Goal: Task Accomplishment & Management: Use online tool/utility

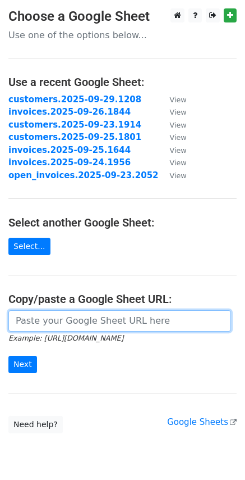
click at [35, 319] on input "url" at bounding box center [119, 320] width 223 height 21
paste input "https://docs.google.com/spreadsheets/d/1pG6dx0Q9mD51ZEmfGlVXouGNABnh8tiXzvn5x6m…"
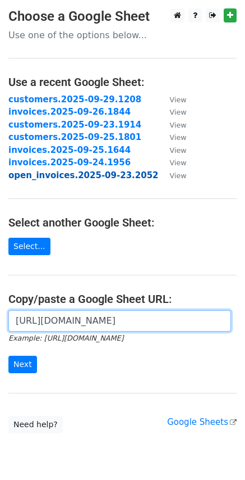
scroll to position [0, 258]
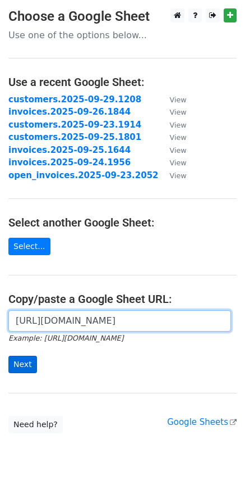
type input "https://docs.google.com/spreadsheets/d/1pG6dx0Q9mD51ZEmfGlVXouGNABnh8tiXzvn5x6m…"
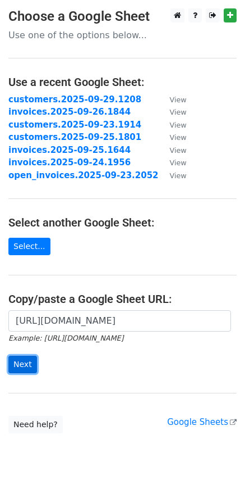
click at [26, 360] on input "Next" at bounding box center [22, 363] width 29 height 17
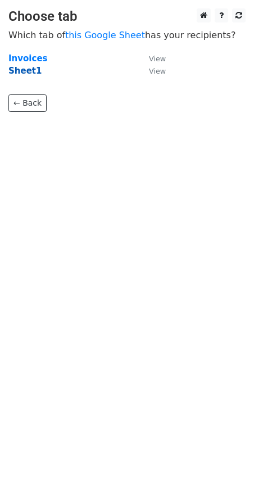
click at [19, 68] on strong "Sheet1" at bounding box center [24, 71] width 33 height 10
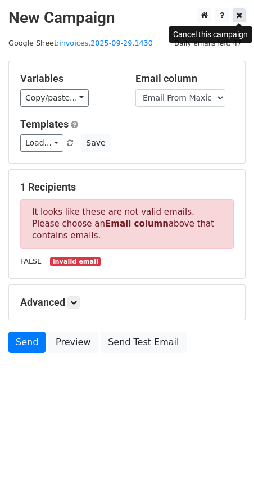
click at [240, 17] on icon at bounding box center [239, 15] width 6 height 8
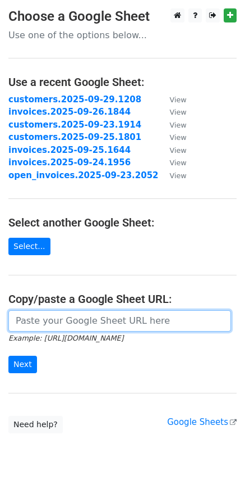
paste input "https://docs.google.com/spreadsheets/d/1pG6dx0Q9mD51ZEmfGlVXouGNABnh8tiXzvn5x6m…"
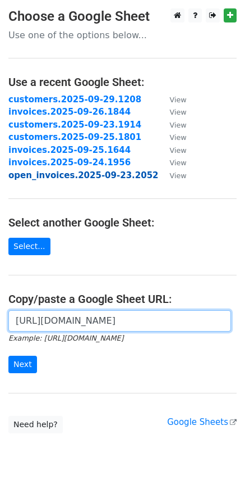
scroll to position [0, 258]
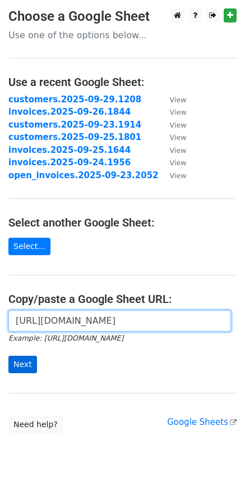
type input "https://docs.google.com/spreadsheets/d/1pG6dx0Q9mD51ZEmfGlVXouGNABnh8tiXzvn5x6m…"
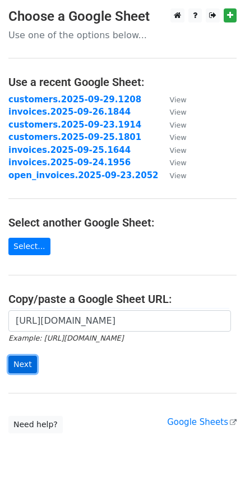
click at [24, 360] on input "Next" at bounding box center [22, 363] width 29 height 17
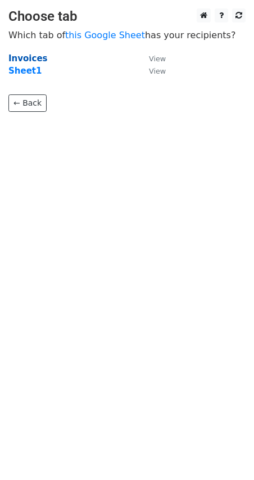
click at [32, 58] on strong "Invoices" at bounding box center [27, 58] width 39 height 10
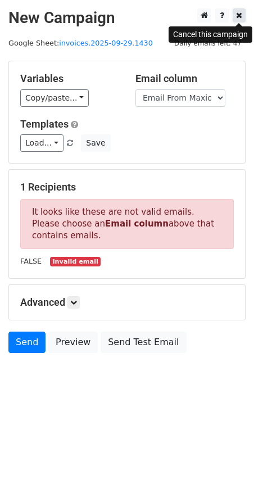
click at [242, 17] on link at bounding box center [238, 15] width 13 height 14
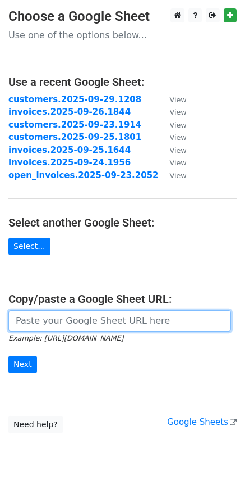
paste input "[URL][DOMAIN_NAME]"
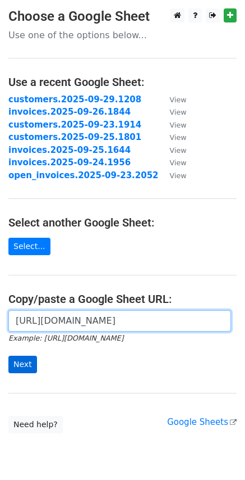
type input "[URL][DOMAIN_NAME]"
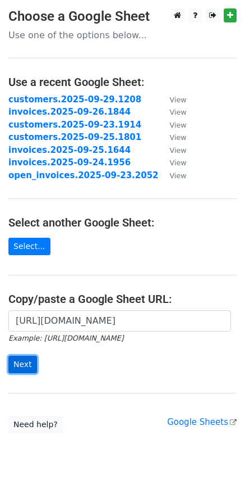
scroll to position [0, 0]
click at [27, 368] on input "Next" at bounding box center [22, 363] width 29 height 17
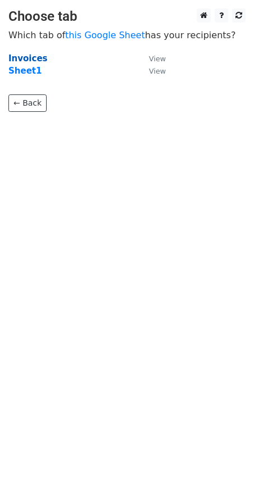
click at [29, 58] on strong "Invoices" at bounding box center [27, 58] width 39 height 10
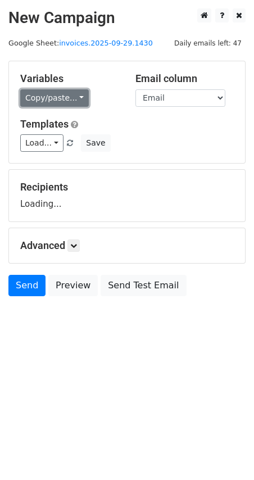
click at [75, 95] on link "Copy/paste..." at bounding box center [54, 97] width 69 height 17
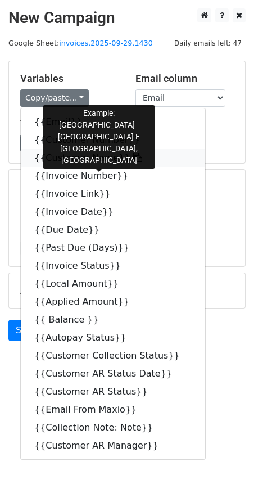
click at [133, 157] on icon at bounding box center [137, 157] width 9 height 9
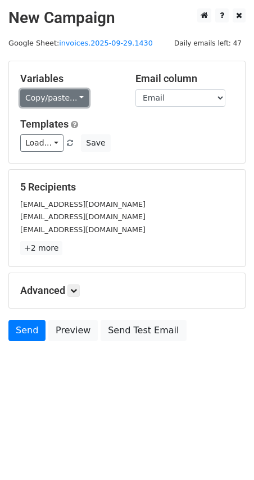
click at [74, 98] on link "Copy/paste..." at bounding box center [54, 97] width 69 height 17
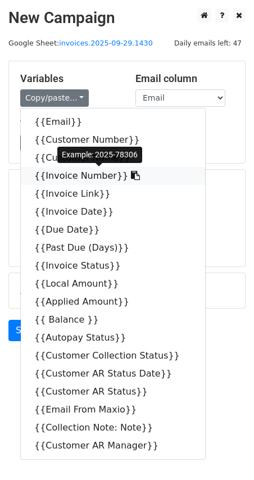
click at [131, 177] on icon at bounding box center [135, 175] width 9 height 9
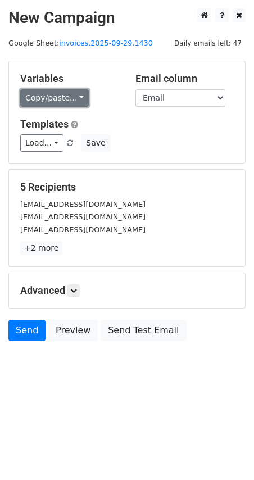
click at [79, 94] on link "Copy/paste..." at bounding box center [54, 97] width 69 height 17
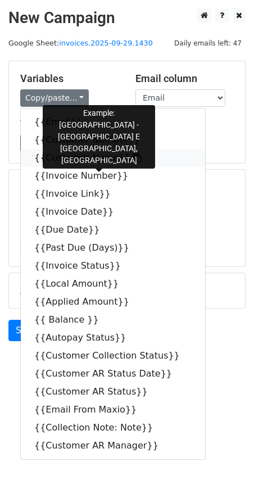
drag, startPoint x: 119, startPoint y: 157, endPoint x: 30, endPoint y: 157, distance: 88.7
click at [133, 157] on icon at bounding box center [137, 157] width 9 height 9
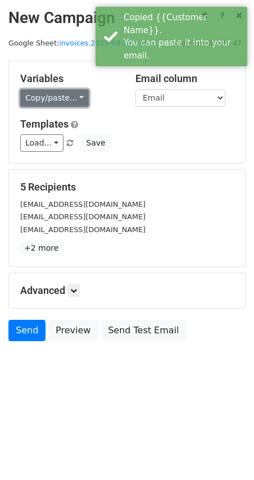
click at [76, 99] on link "Copy/paste..." at bounding box center [54, 97] width 69 height 17
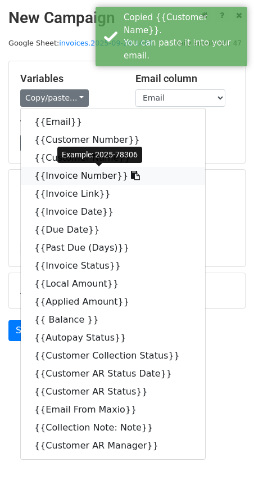
click at [131, 180] on icon at bounding box center [135, 175] width 9 height 9
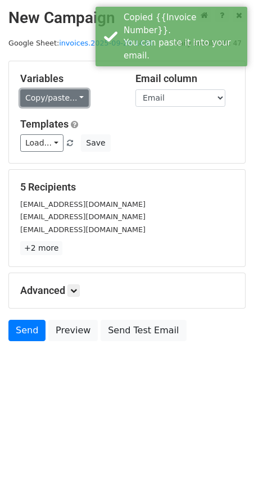
click at [78, 94] on link "Copy/paste..." at bounding box center [54, 97] width 69 height 17
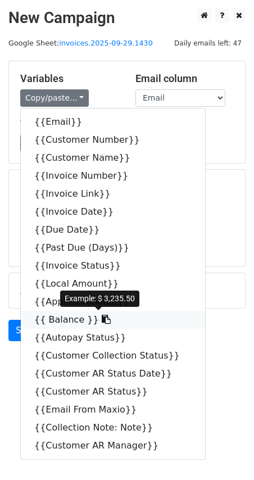
click at [102, 321] on icon at bounding box center [106, 318] width 9 height 9
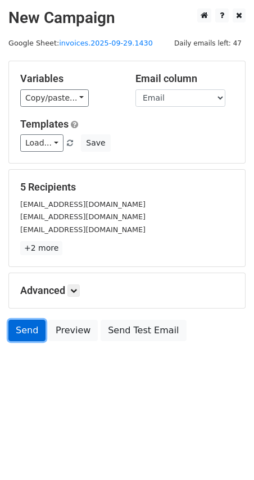
click at [29, 329] on link "Send" at bounding box center [26, 329] width 37 height 21
